Goal: Complete application form

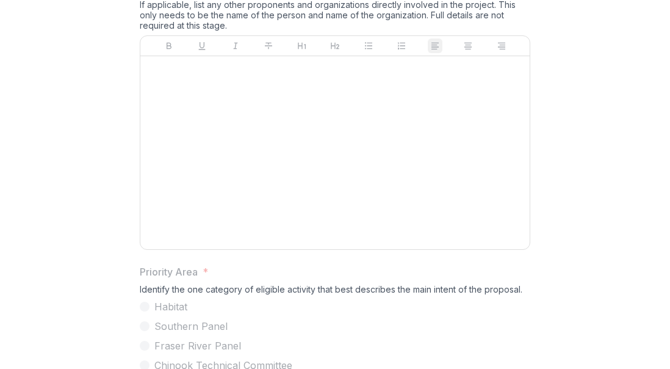
scroll to position [549, 0]
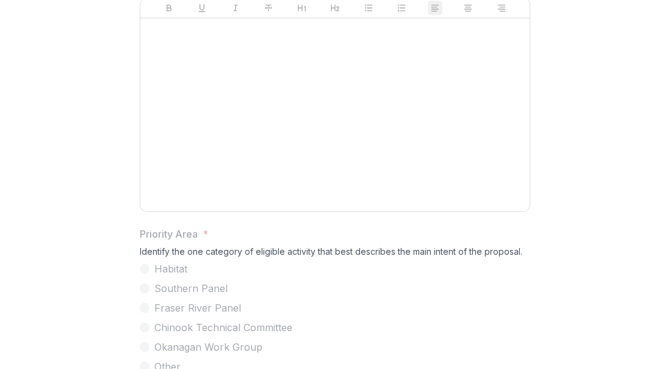
click at [288, 197] on div at bounding box center [335, 114] width 380 height 183
click at [274, 156] on div at bounding box center [335, 114] width 380 height 183
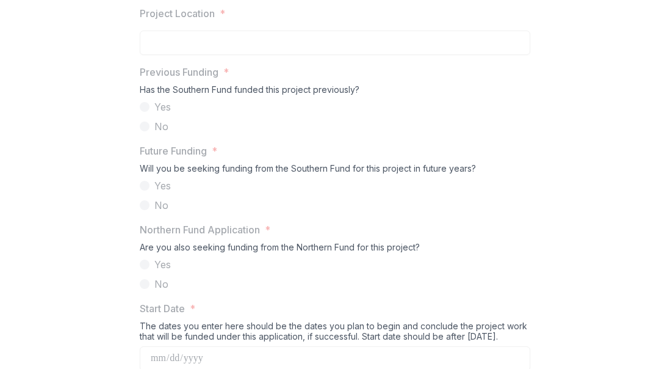
scroll to position [1245, 0]
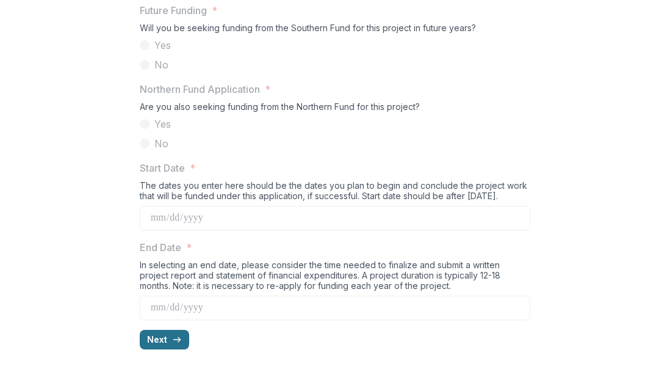
click at [158, 338] on button "Next" at bounding box center [164, 340] width 49 height 20
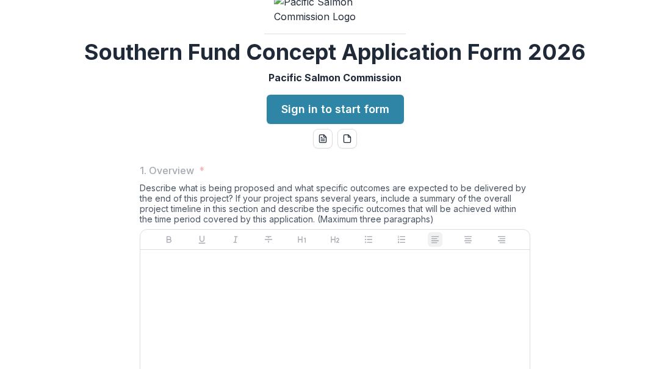
scroll to position [0, 0]
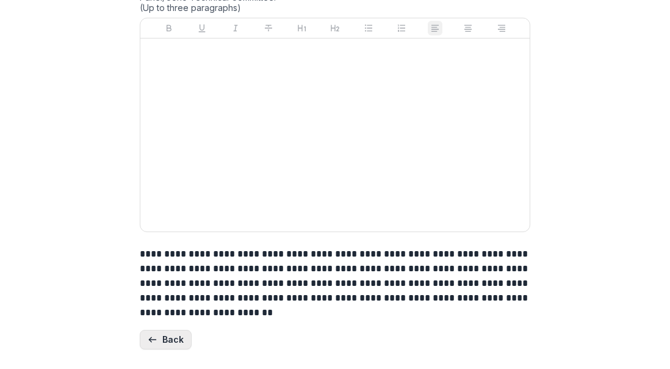
click at [173, 335] on button "Back" at bounding box center [166, 340] width 52 height 20
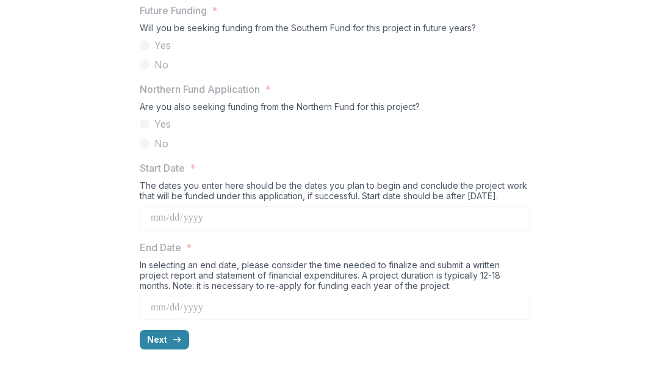
scroll to position [1245, 0]
click at [190, 339] on div "Next" at bounding box center [335, 340] width 391 height 20
click at [175, 339] on icon "button" at bounding box center [177, 340] width 10 height 10
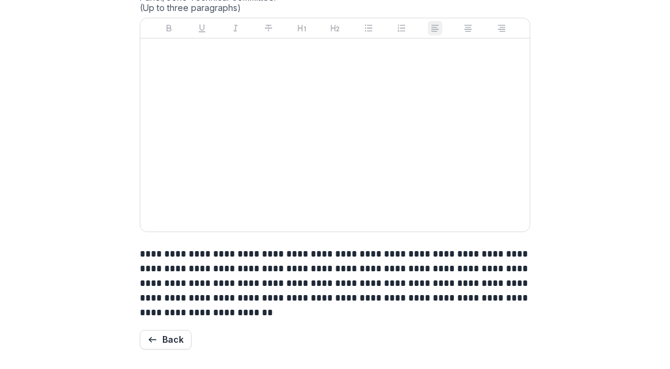
scroll to position [1857, 0]
